Goal: Task Accomplishment & Management: Use online tool/utility

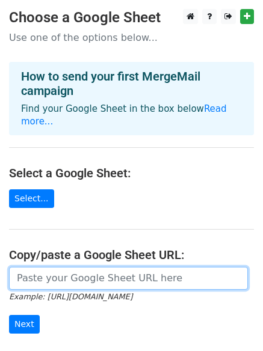
click at [90, 274] on input "url" at bounding box center [128, 278] width 239 height 23
paste input "https://docs.google.com/spreadsheets/d/1SS51KzWcOdOoQOp3a2xY0LJppPap_QqS_lq-ubE…"
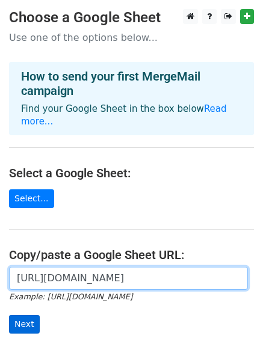
type input "https://docs.google.com/spreadsheets/d/1SS51KzWcOdOoQOp3a2xY0LJppPap_QqS_lq-ubE…"
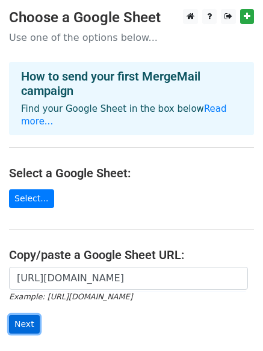
click at [25, 315] on input "Next" at bounding box center [24, 324] width 31 height 19
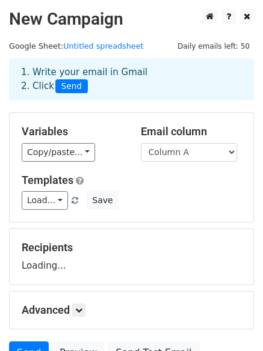
scroll to position [116, 0]
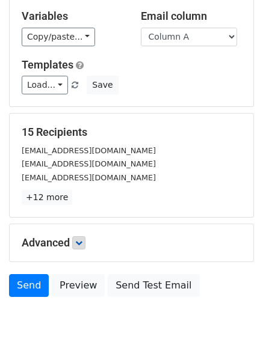
click at [84, 191] on p "+12 more" at bounding box center [132, 197] width 220 height 15
click at [81, 239] on icon at bounding box center [78, 242] width 7 height 7
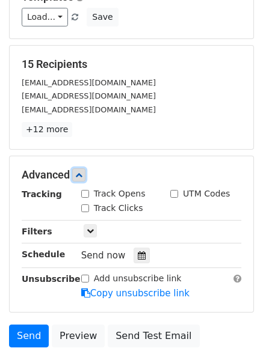
scroll to position [249, 0]
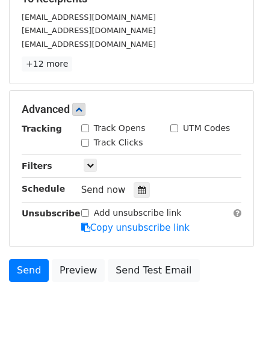
click at [84, 141] on input "Track Clicks" at bounding box center [85, 143] width 8 height 8
checkbox input "true"
click at [84, 128] on input "Track Opens" at bounding box center [85, 129] width 8 height 8
checkbox input "true"
click at [138, 188] on icon at bounding box center [142, 190] width 8 height 8
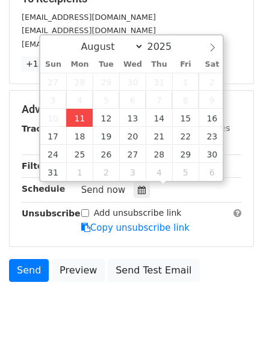
type input "2025-08-11 12:40"
type input "40"
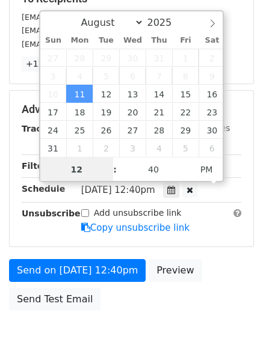
scroll to position [1, 0]
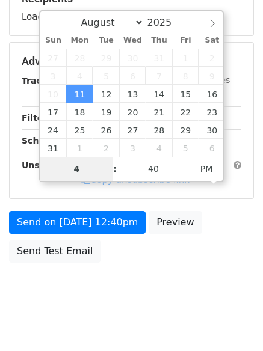
type input "4"
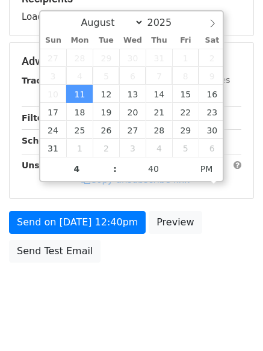
type input "2025-08-11 16:40"
type input "04"
click at [113, 309] on body "New Campaign Daily emails left: 50 Google Sheet: Untitled spreadsheet 1. Write …" at bounding box center [131, 38] width 263 height 557
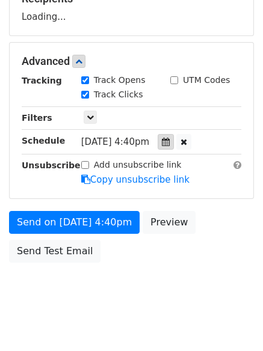
click at [174, 141] on div at bounding box center [166, 142] width 16 height 16
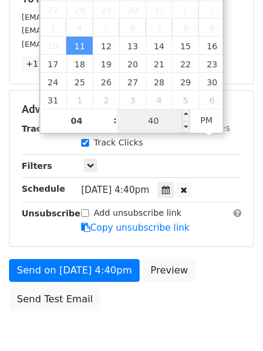
click at [160, 120] on input "40" at bounding box center [153, 121] width 73 height 24
type input "00"
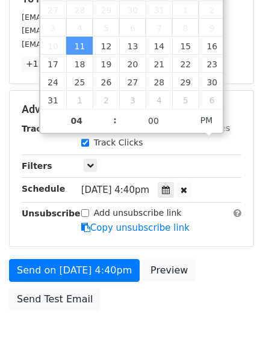
type input "2025-08-11 16:00"
click at [152, 325] on body "New Campaign Daily emails left: 50 Google Sheet: Untitled spreadsheet 1. Write …" at bounding box center [131, 62] width 263 height 605
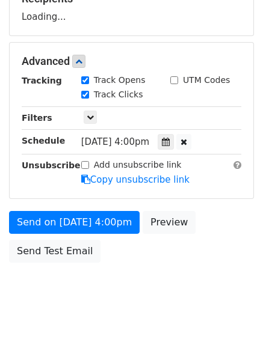
click at [113, 274] on body "New Campaign Daily emails left: 50 Google Sheet: Untitled spreadsheet 1. Write …" at bounding box center [131, 38] width 263 height 557
click at [110, 233] on form "Variables Copy/paste... {{Column A}} {{Column B}} {{Column C}} Email column Col…" at bounding box center [131, 66] width 245 height 406
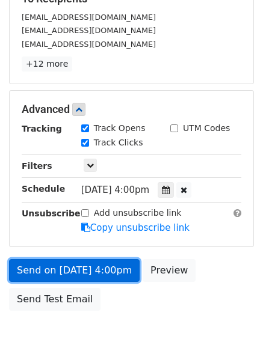
click at [100, 273] on link "Send on Aug 11 at 4:00pm" at bounding box center [74, 270] width 131 height 23
click at [54, 272] on link "Send on Aug 11 at 4:00pm" at bounding box center [74, 270] width 131 height 23
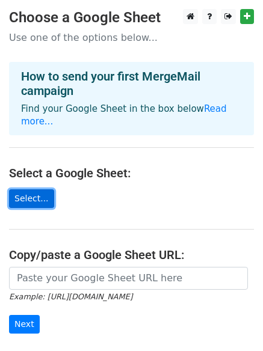
click at [34, 190] on link "Select..." at bounding box center [31, 199] width 45 height 19
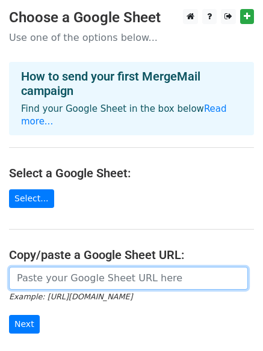
click at [81, 267] on input "url" at bounding box center [128, 278] width 239 height 23
type input "https://docs.google.com/spreadsheets/d/1SS51KzWcOdOoQOp3a2xY0LJppPap_QqS_lq-ubE…"
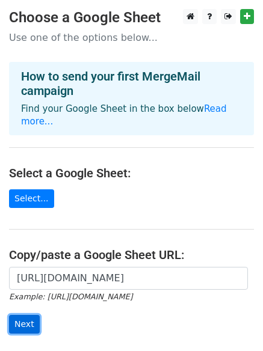
click at [27, 315] on input "Next" at bounding box center [24, 324] width 31 height 19
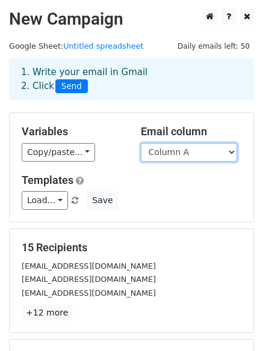
click at [206, 149] on select "Column A Column B Column C" at bounding box center [189, 152] width 96 height 19
select select "Column B"
click at [141, 143] on select "Column A Column B Column C" at bounding box center [189, 152] width 96 height 19
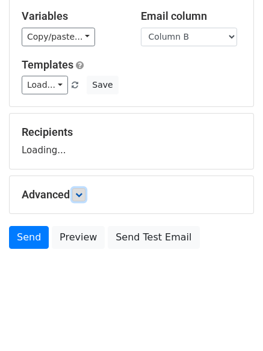
click at [82, 192] on icon at bounding box center [78, 194] width 7 height 7
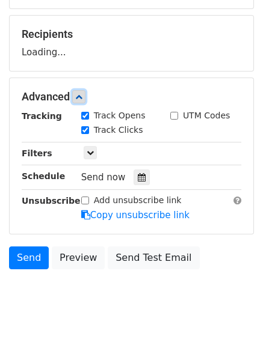
scroll to position [218, 0]
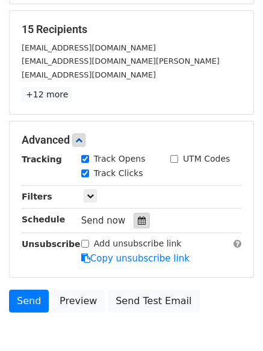
click at [138, 221] on icon at bounding box center [142, 221] width 8 height 8
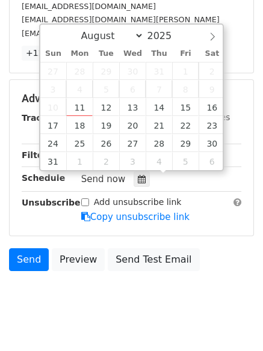
scroll to position [282, 0]
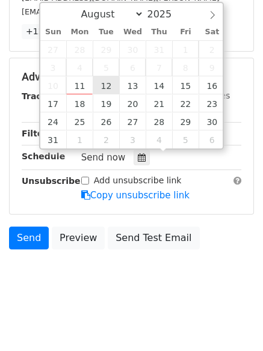
type input "2025-08-12 12:00"
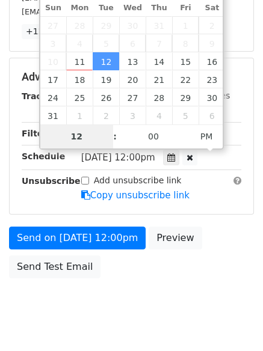
scroll to position [262, 0]
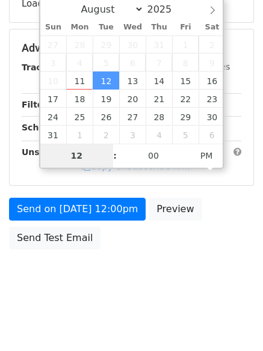
type input "5"
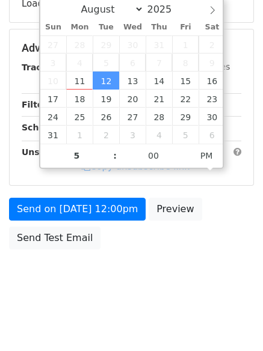
type input "2025-08-12 17:00"
click at [105, 290] on body "New Campaign Daily emails left: 50 Google Sheet: Untitled spreadsheet 1. Write …" at bounding box center [131, 25] width 263 height 557
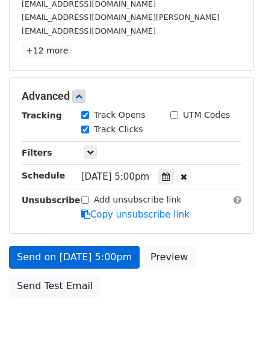
click at [105, 259] on body "New Campaign Daily emails left: 50 Google Sheet: Untitled spreadsheet 1. Write …" at bounding box center [131, 49] width 263 height 605
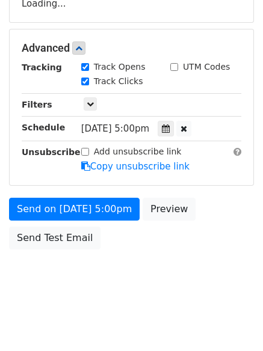
click at [102, 187] on form "Variables Copy/paste... {{Column A}} {{Column B}} {{Column C}} Email column Col…" at bounding box center [131, 53] width 245 height 406
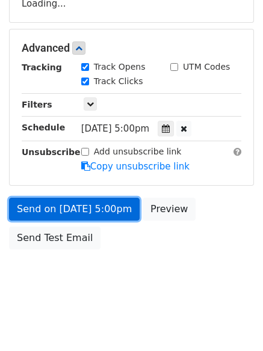
click at [105, 210] on link "Send on Aug 12 at 5:00pm" at bounding box center [74, 209] width 131 height 23
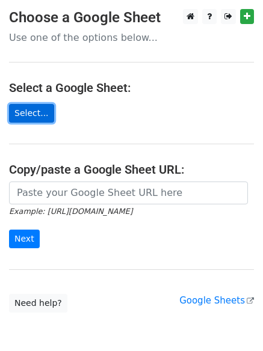
click at [31, 117] on link "Select..." at bounding box center [31, 113] width 45 height 19
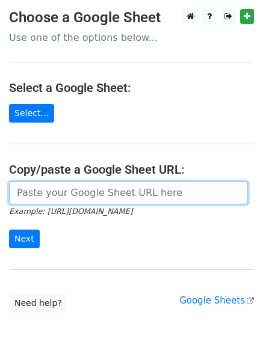
click at [57, 195] on input "url" at bounding box center [128, 193] width 239 height 23
type input "https://docs.google.com/spreadsheets/d/1SS51KzWcOdOoQOp3a2xY0LJppPap_QqS_lq-ubE…"
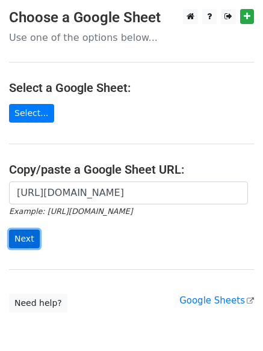
click at [22, 247] on input "Next" at bounding box center [24, 239] width 31 height 19
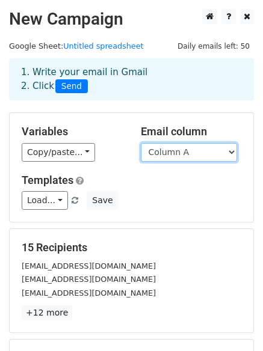
click at [182, 146] on select "Column A Column B Column C" at bounding box center [189, 152] width 96 height 19
select select "Column C"
click at [141, 143] on select "Column A Column B Column C" at bounding box center [189, 152] width 96 height 19
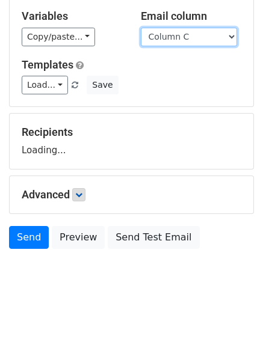
scroll to position [116, 0]
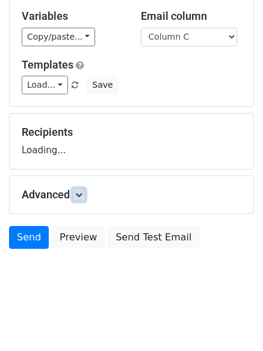
click at [83, 200] on link at bounding box center [78, 194] width 13 height 13
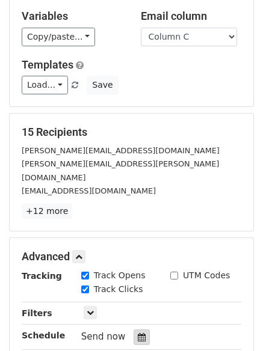
click at [137, 330] on div at bounding box center [142, 338] width 16 height 16
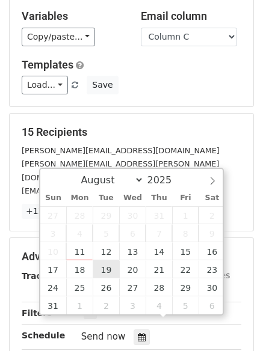
scroll to position [282, 0]
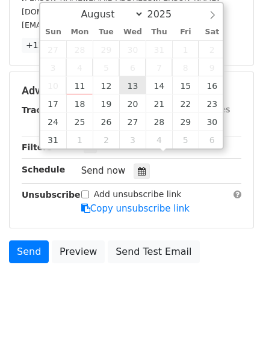
type input "2025-08-13 12:00"
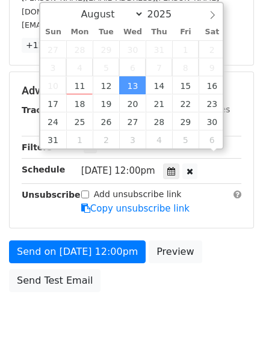
scroll to position [1, 0]
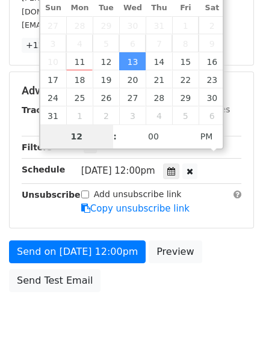
type input "6"
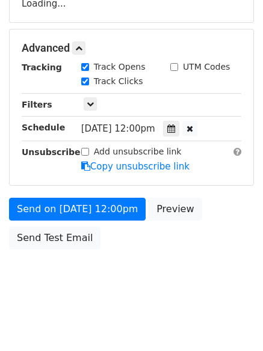
type input "2025-08-13 18:00"
click at [149, 285] on body "New Campaign Daily emails left: 50 Google Sheet: Untitled spreadsheet 1. Write …" at bounding box center [131, 25] width 263 height 557
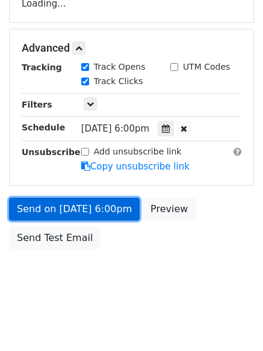
click at [109, 218] on link "Send on Aug 13 at 6:00pm" at bounding box center [74, 209] width 131 height 23
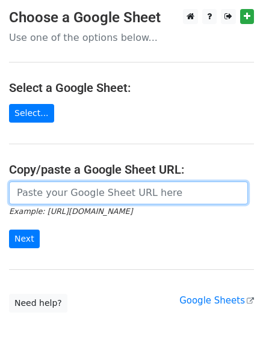
click at [79, 191] on input "url" at bounding box center [128, 193] width 239 height 23
type input "[URL][DOMAIN_NAME]"
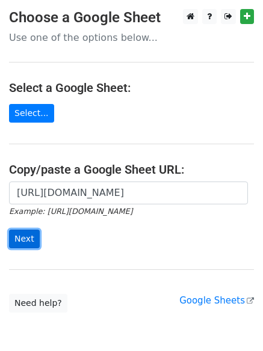
click at [33, 239] on input "Next" at bounding box center [24, 239] width 31 height 19
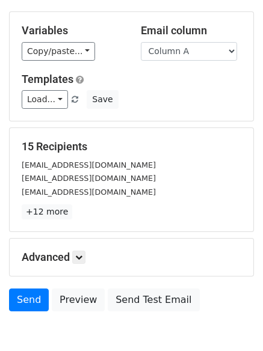
scroll to position [164, 0]
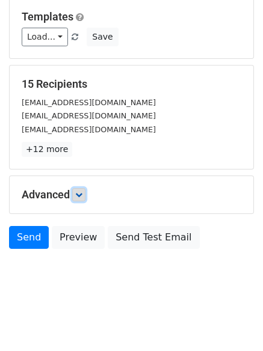
click at [82, 194] on icon at bounding box center [78, 194] width 7 height 7
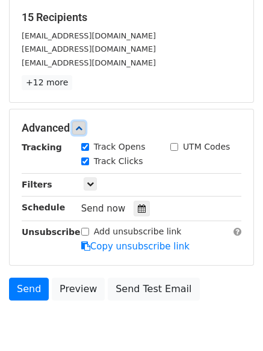
scroll to position [235, 0]
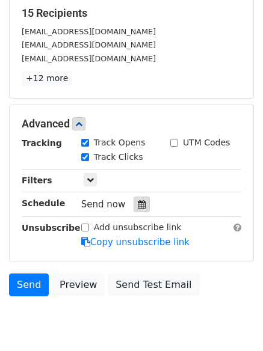
click at [141, 208] on div at bounding box center [142, 205] width 16 height 16
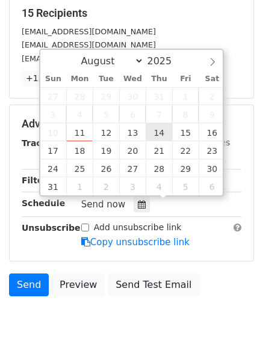
type input "2025-08-14 12:00"
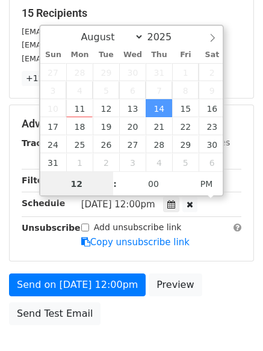
scroll to position [1, 0]
type input "7"
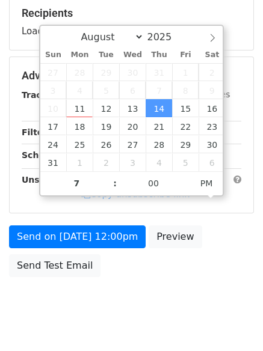
type input "2025-08-14 19:00"
click at [105, 312] on body "New Campaign Daily emails left: 50 Google Sheet: Untitled spreadsheet 1. Write …" at bounding box center [131, 52] width 263 height 557
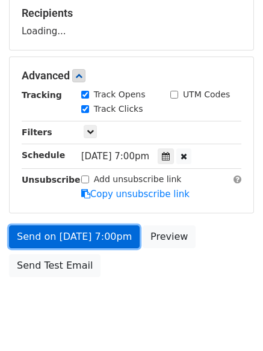
click at [99, 238] on link "Send on Aug 14 at 7:00pm" at bounding box center [74, 237] width 131 height 23
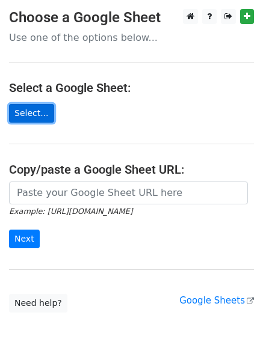
click at [38, 113] on link "Select..." at bounding box center [31, 113] width 45 height 19
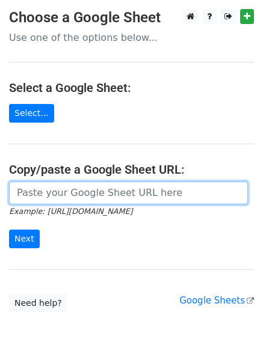
drag, startPoint x: 64, startPoint y: 196, endPoint x: 70, endPoint y: 202, distance: 8.6
click at [64, 196] on input "url" at bounding box center [128, 193] width 239 height 23
type input "https://docs.google.com/spreadsheets/d/1SS51KzWcOdOoQOp3a2xY0LJppPap_QqS_lq-ubE…"
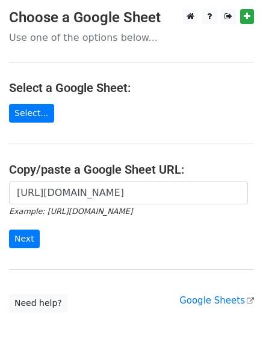
click at [8, 239] on div "https://docs.google.com/spreadsheets/d/1SS51KzWcOdOoQOp3a2xY0LJppPap_QqS_lq-ubE…" at bounding box center [131, 221] width 263 height 79
click at [20, 239] on input "Next" at bounding box center [24, 239] width 31 height 19
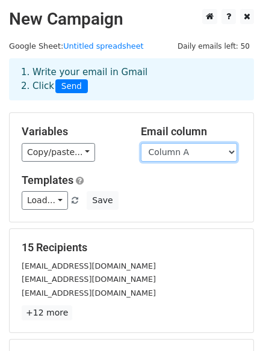
click at [212, 148] on select "Column A Column B Column C" at bounding box center [189, 152] width 96 height 19
select select "Column B"
click at [141, 143] on select "Column A Column B Column C" at bounding box center [189, 152] width 96 height 19
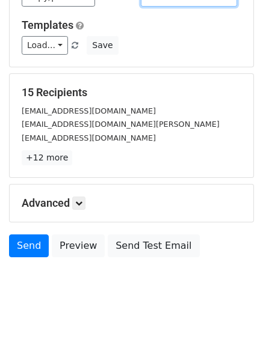
scroll to position [164, 0]
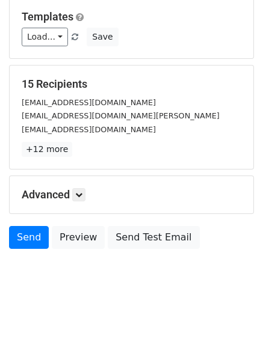
click at [81, 202] on h5 "Advanced" at bounding box center [132, 194] width 220 height 13
click at [82, 199] on link at bounding box center [78, 194] width 13 height 13
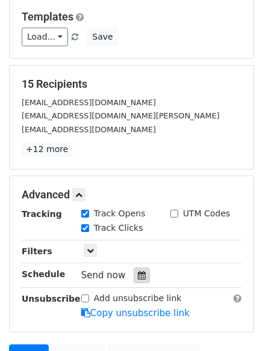
click at [138, 277] on icon at bounding box center [142, 275] width 8 height 8
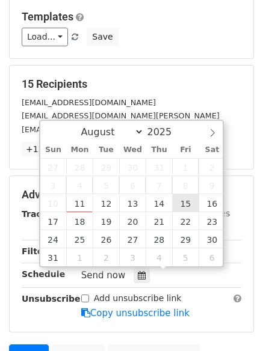
type input "2025-08-15 12:00"
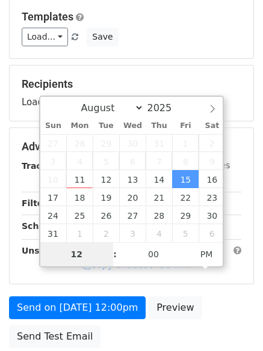
type input "8"
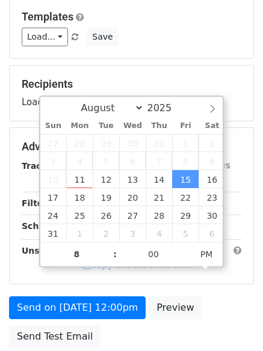
type input "2025-08-15 20:00"
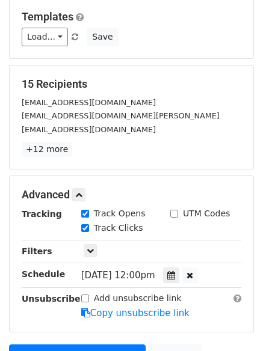
click at [168, 330] on div "Advanced Tracking Track Opens UTM Codes Track Clicks Filters Only include sprea…" at bounding box center [132, 254] width 244 height 156
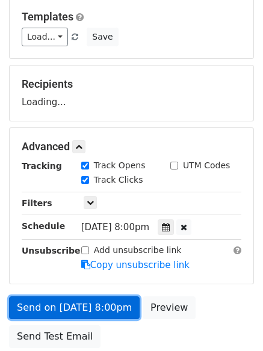
click at [108, 311] on link "Send on Aug 15 at 8:00pm" at bounding box center [74, 308] width 131 height 23
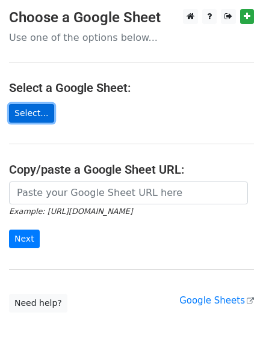
click at [29, 114] on link "Select..." at bounding box center [31, 113] width 45 height 19
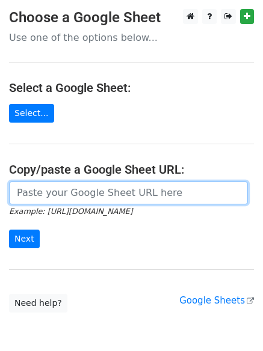
drag, startPoint x: 67, startPoint y: 193, endPoint x: 74, endPoint y: 199, distance: 9.4
click at [67, 193] on input "url" at bounding box center [128, 193] width 239 height 23
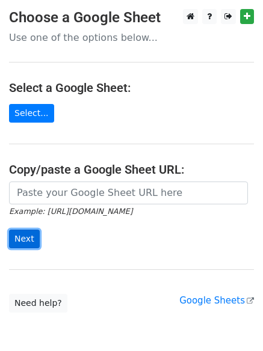
click at [19, 235] on input "Next" at bounding box center [24, 239] width 31 height 19
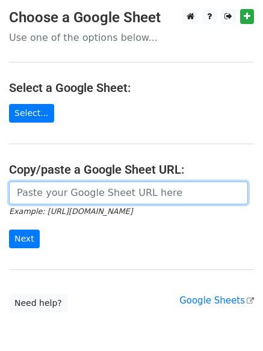
click at [112, 186] on input "url" at bounding box center [128, 193] width 239 height 23
type input "[URL][DOMAIN_NAME]"
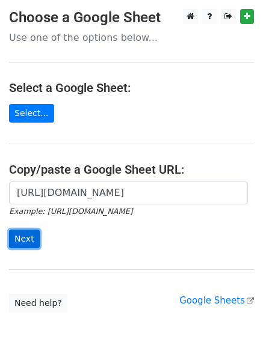
click at [20, 235] on input "Next" at bounding box center [24, 239] width 31 height 19
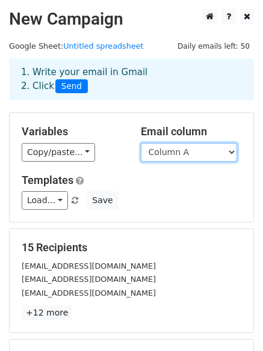
drag, startPoint x: 197, startPoint y: 149, endPoint x: 196, endPoint y: 160, distance: 10.8
click at [197, 149] on select "Column A Column B Column C" at bounding box center [189, 152] width 96 height 19
select select "Column C"
click at [141, 143] on select "Column A Column B Column C" at bounding box center [189, 152] width 96 height 19
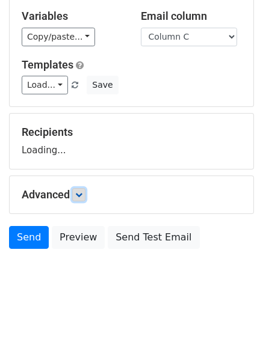
click at [76, 194] on link at bounding box center [78, 194] width 13 height 13
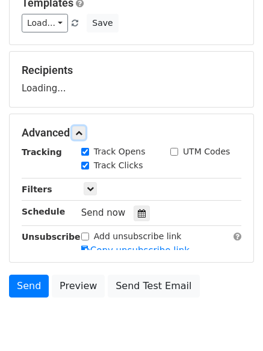
scroll to position [197, 0]
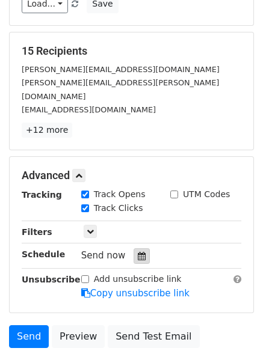
click at [128, 202] on label "Track Clicks" at bounding box center [118, 208] width 49 height 13
click at [89, 205] on input "Track Clicks" at bounding box center [85, 209] width 8 height 8
click at [95, 202] on label "Track Clicks" at bounding box center [118, 208] width 49 height 13
click at [89, 205] on input "Track Clicks" at bounding box center [85, 209] width 8 height 8
checkbox input "true"
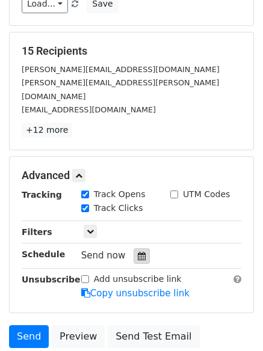
click at [138, 252] on icon at bounding box center [142, 256] width 8 height 8
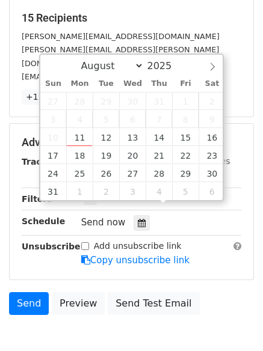
scroll to position [282, 0]
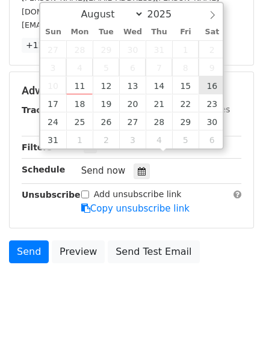
type input "[DATE] 12:00"
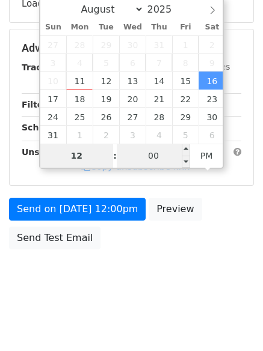
type input "9"
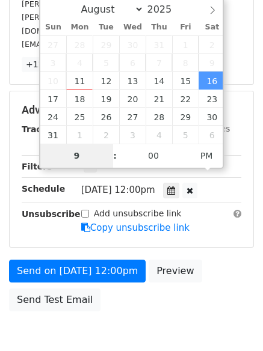
scroll to position [282, 0]
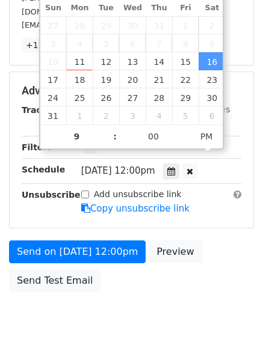
type input "[DATE] 21:00"
click at [164, 325] on body "New Campaign Daily emails left: 50 Google Sheet: Untitled spreadsheet 1. Write …" at bounding box center [131, 36] width 263 height 619
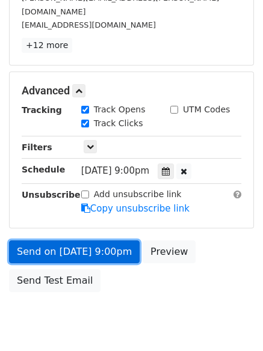
click at [109, 242] on link "Send on [DATE] 9:00pm" at bounding box center [74, 252] width 131 height 23
